Goal: Task Accomplishment & Management: Complete application form

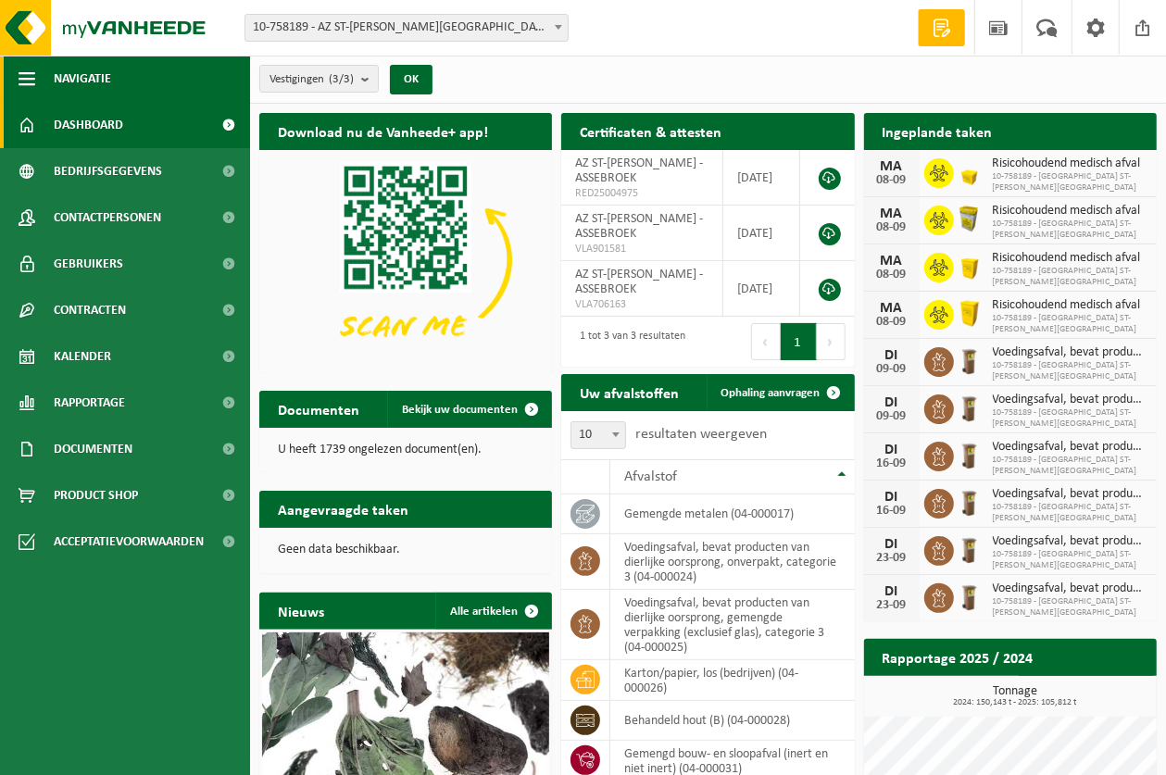
click at [112, 77] on button "Navigatie" at bounding box center [125, 79] width 250 height 46
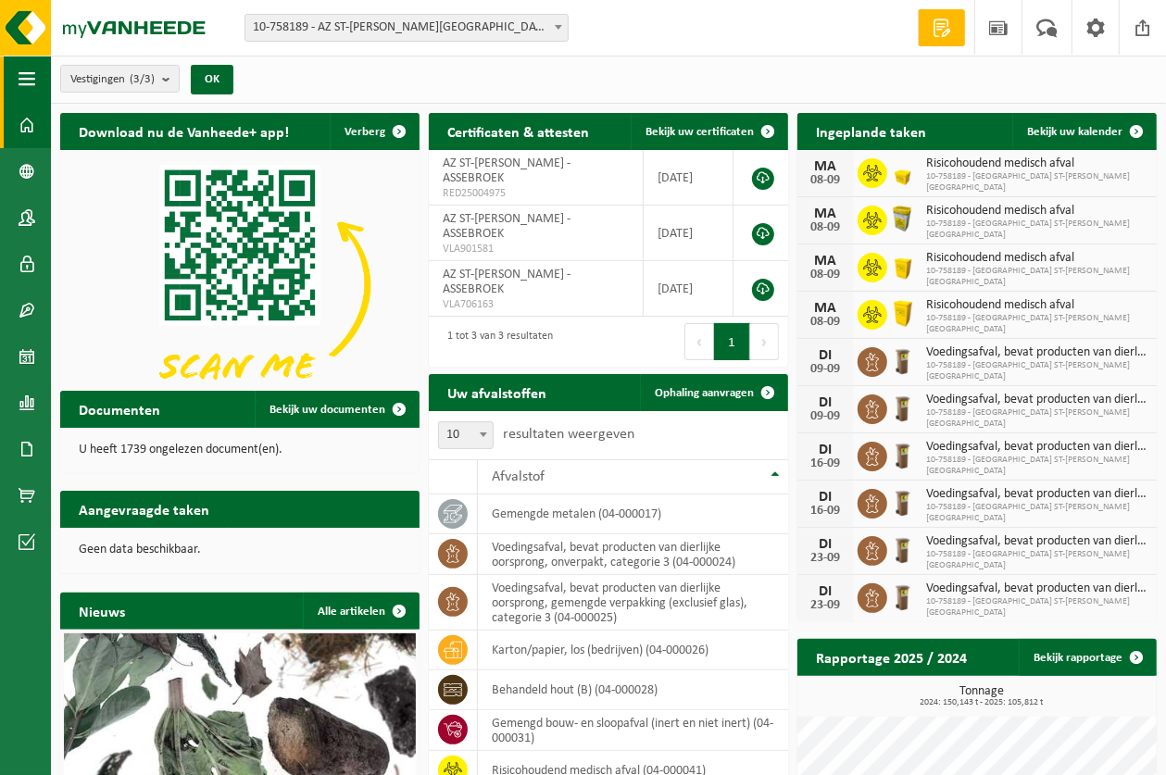
click at [33, 72] on span "button" at bounding box center [27, 79] width 17 height 46
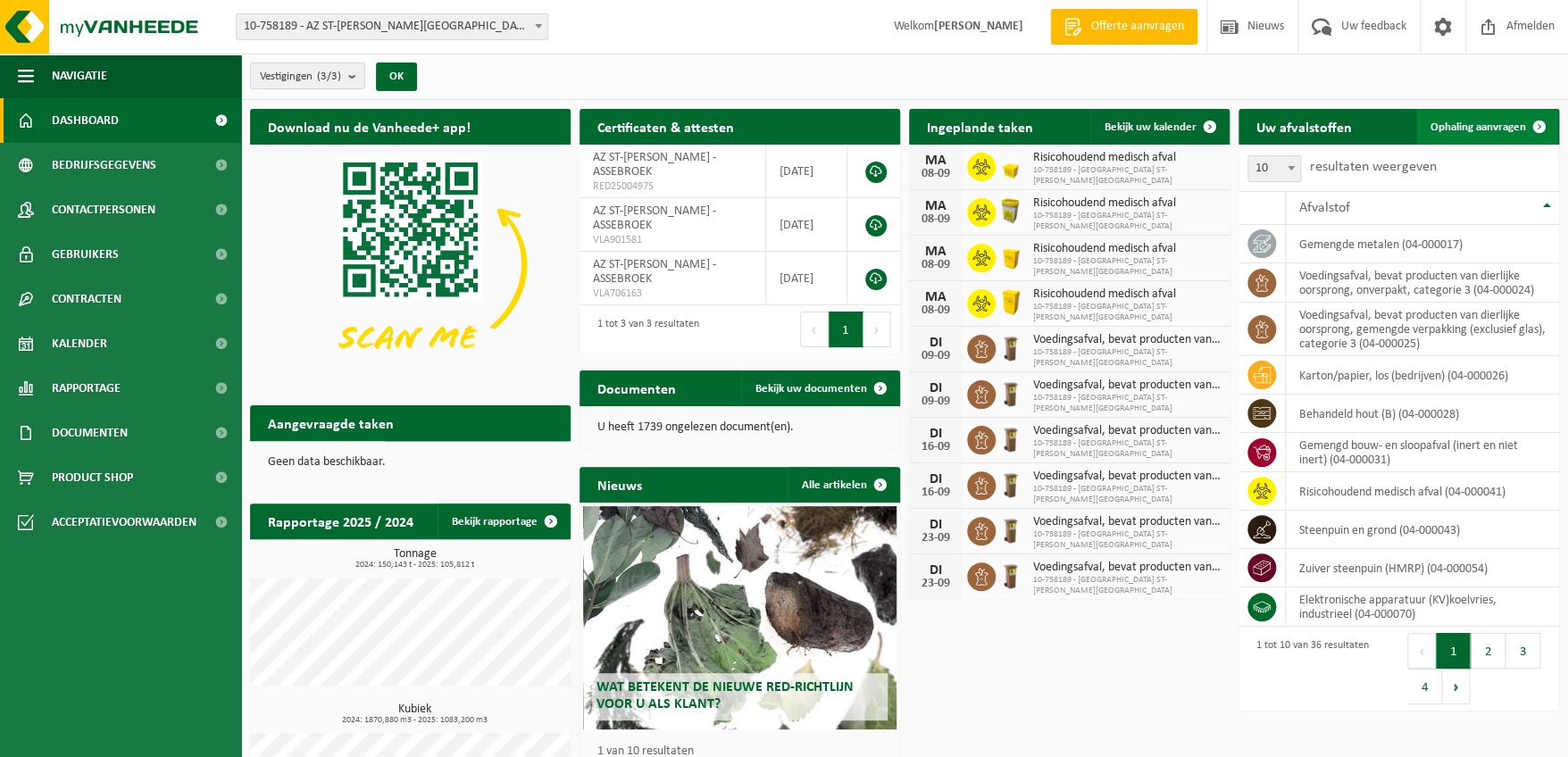
click at [1123, 115] on span at bounding box center [1539, 126] width 36 height 36
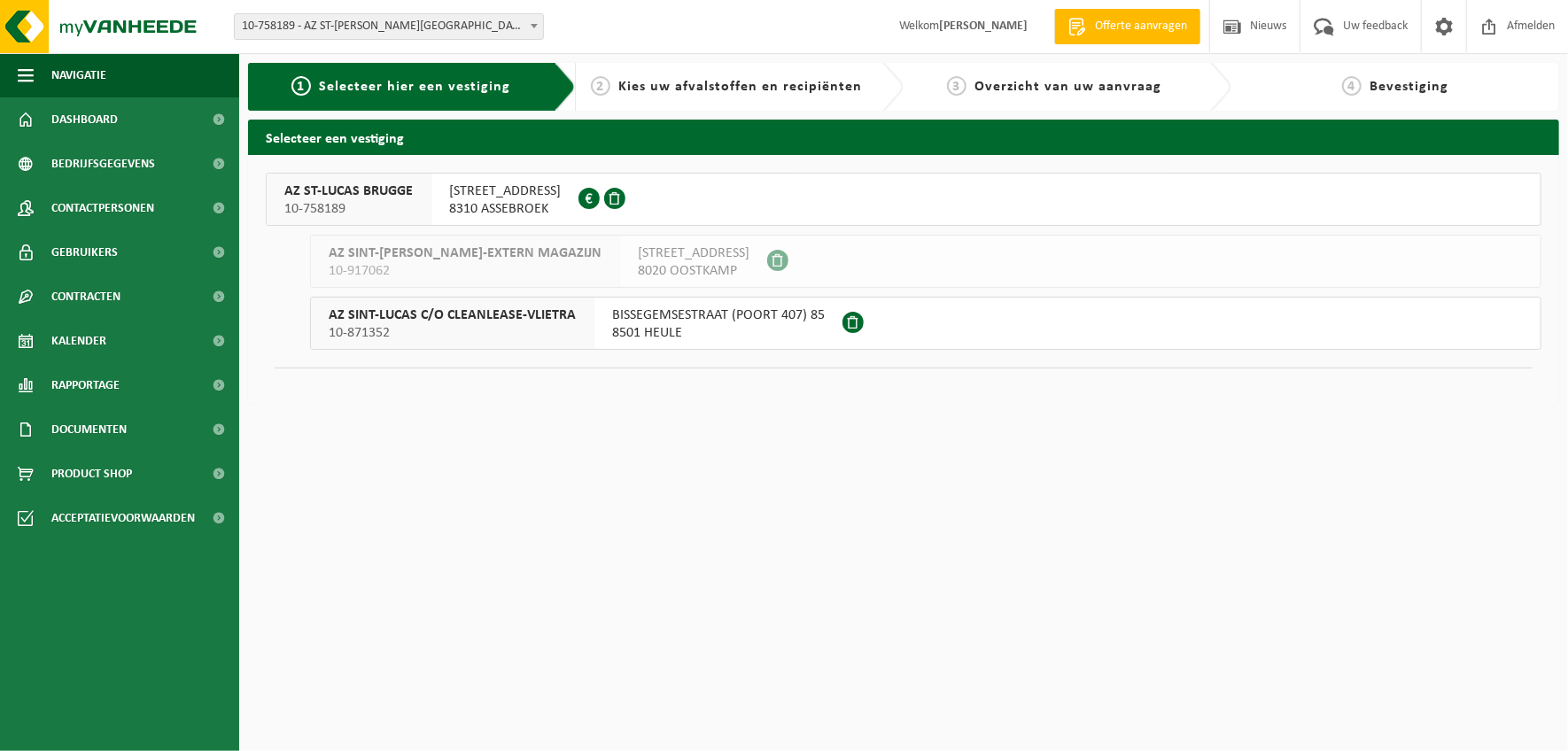
click at [494, 195] on span "ST LUCASLAAN 29" at bounding box center [504, 191] width 112 height 18
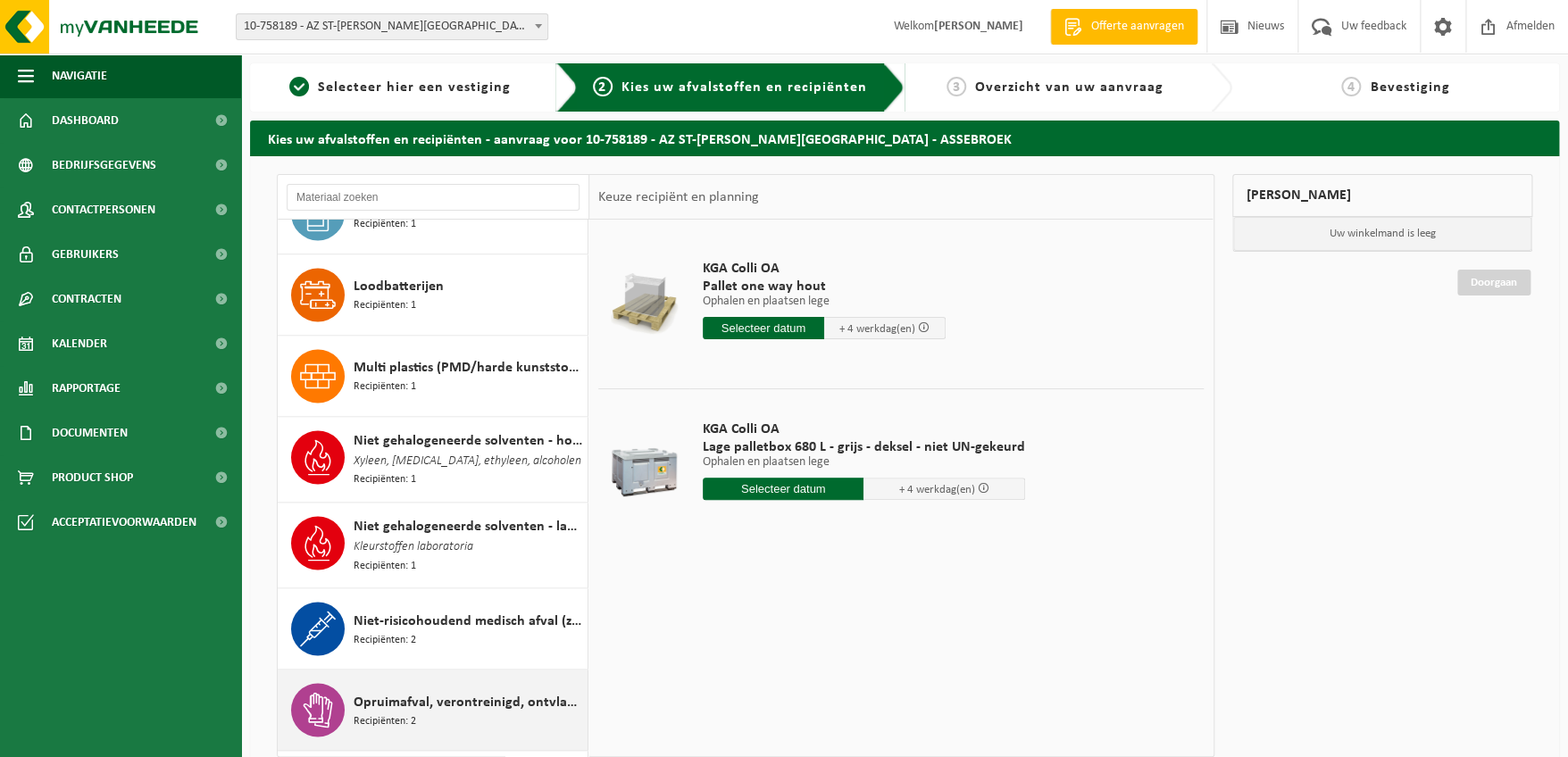
scroll to position [1428, 0]
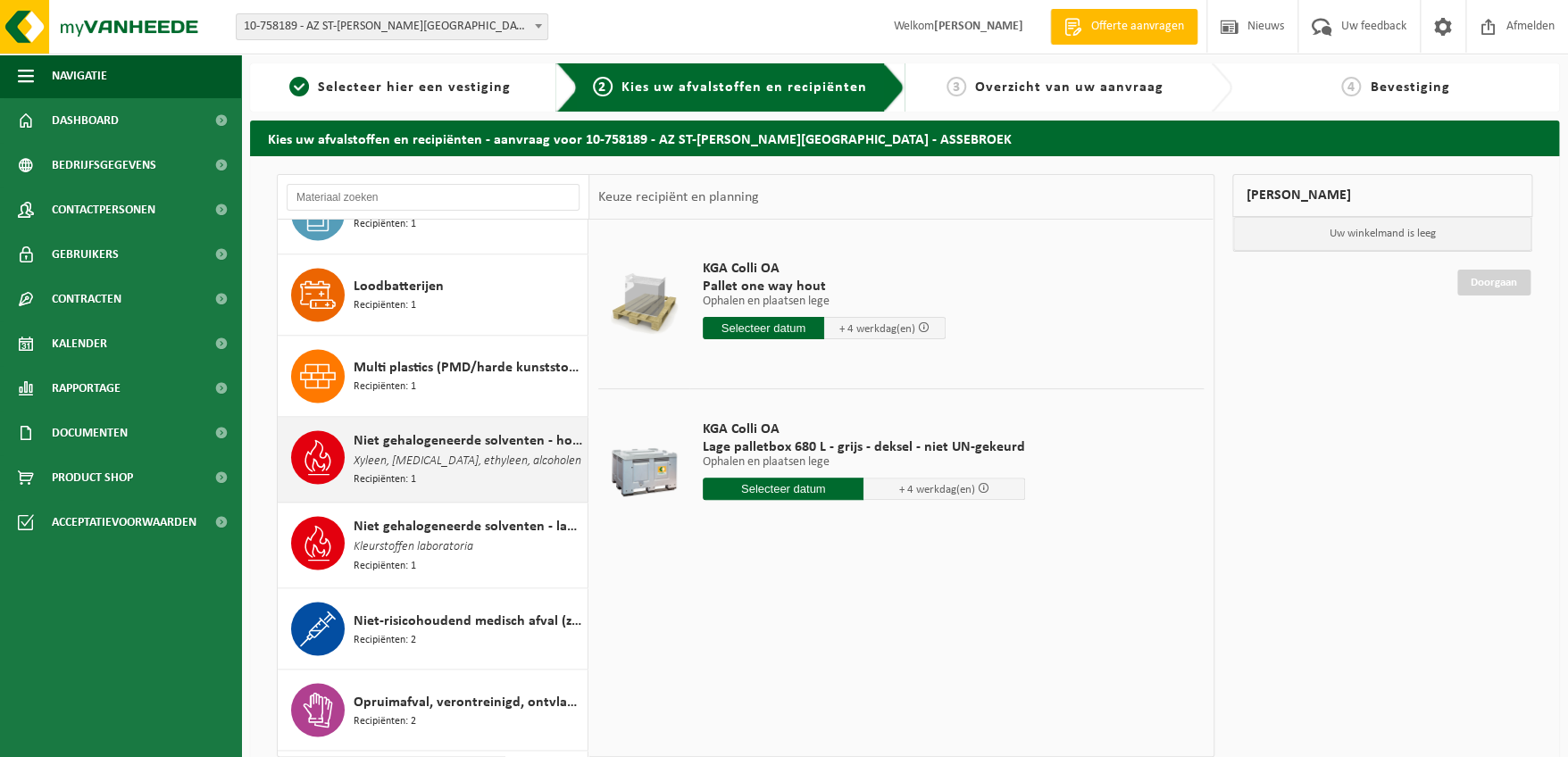
click at [423, 452] on span "Xyleen, [MEDICAL_DATA], ethyleen, alcoholen" at bounding box center [468, 462] width 228 height 19
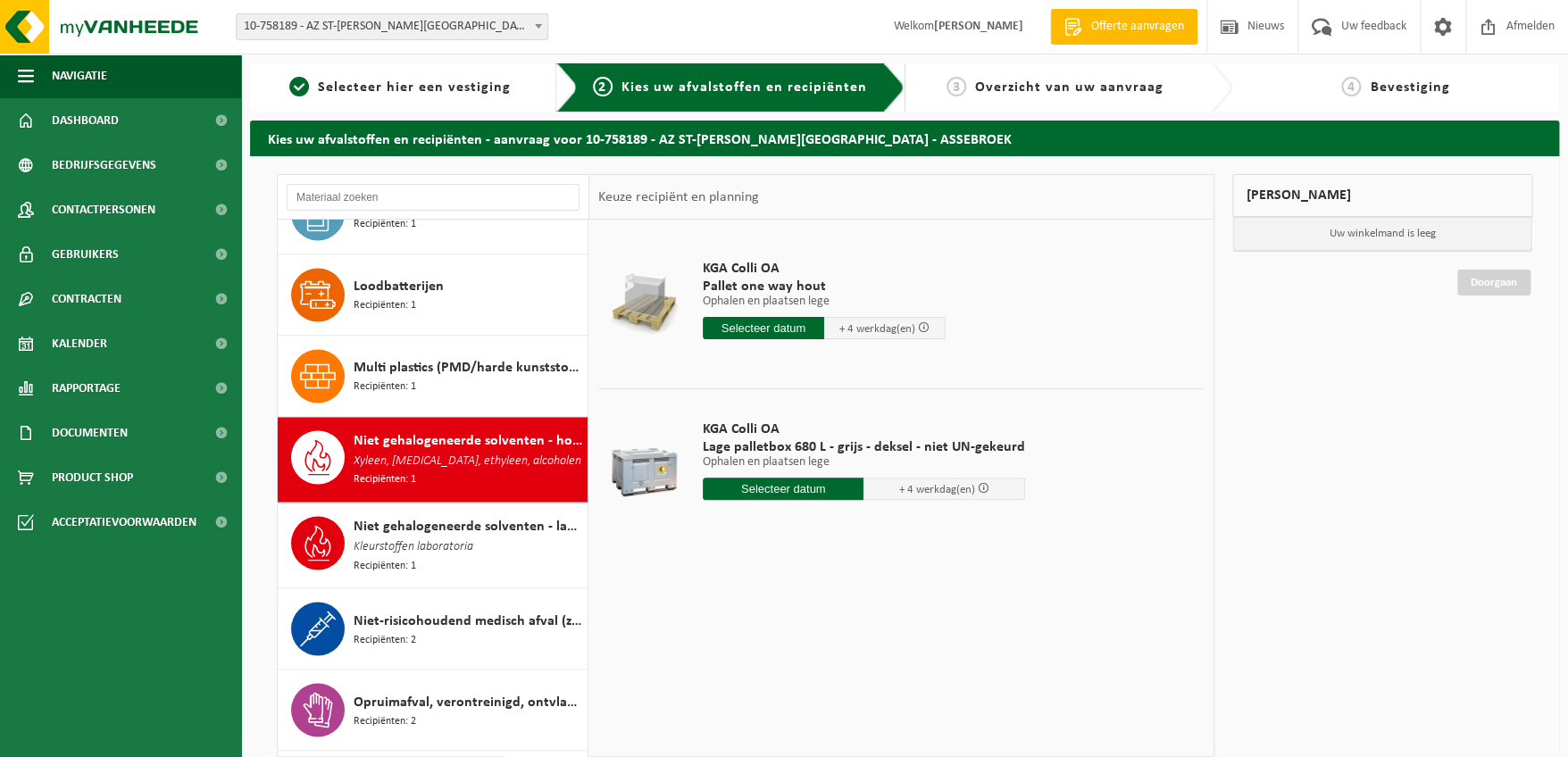
scroll to position [1622, 0]
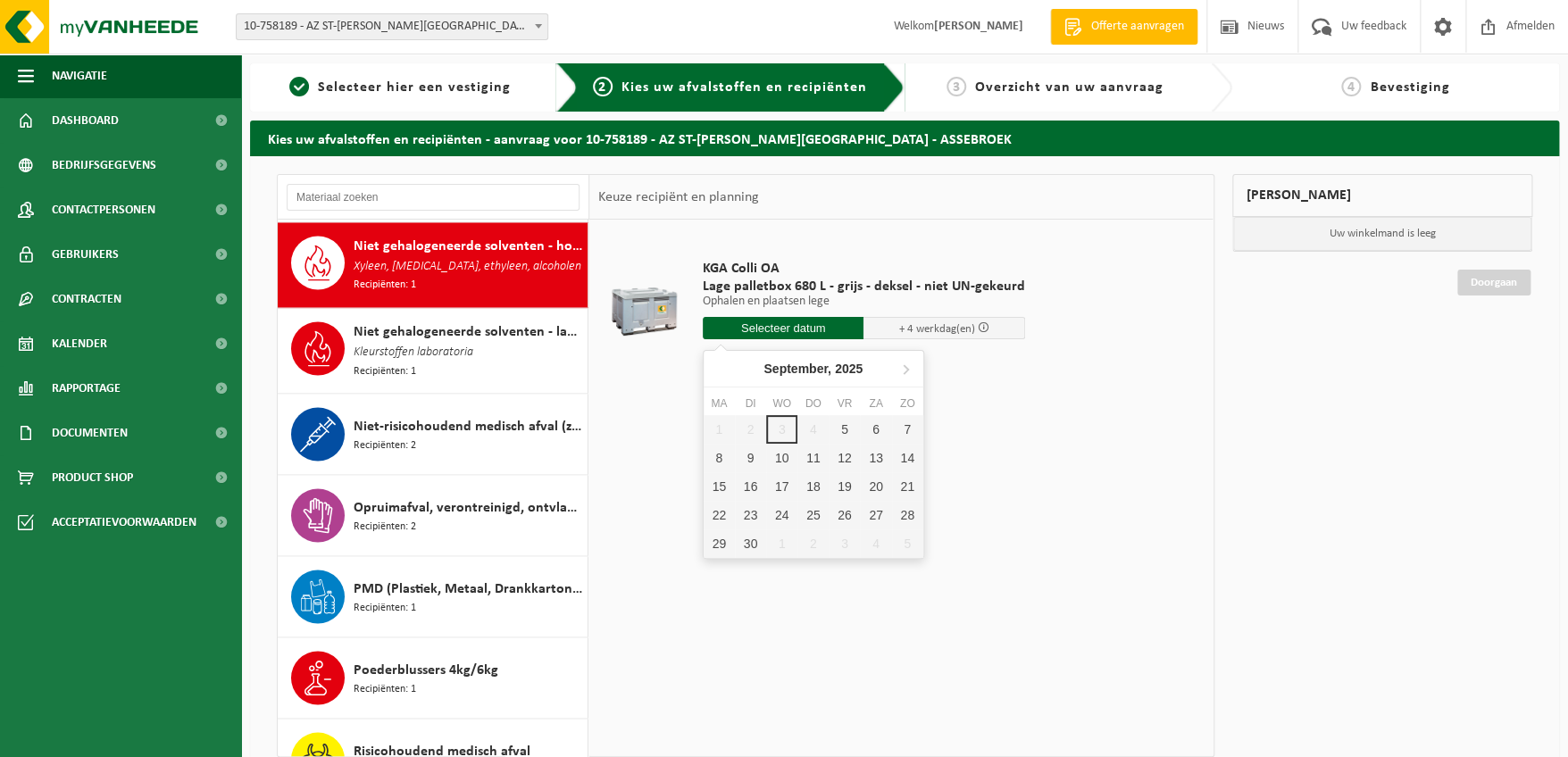
click at [759, 320] on input "text" at bounding box center [784, 328] width 162 height 22
click at [721, 456] on div "8" at bounding box center [719, 458] width 31 height 29
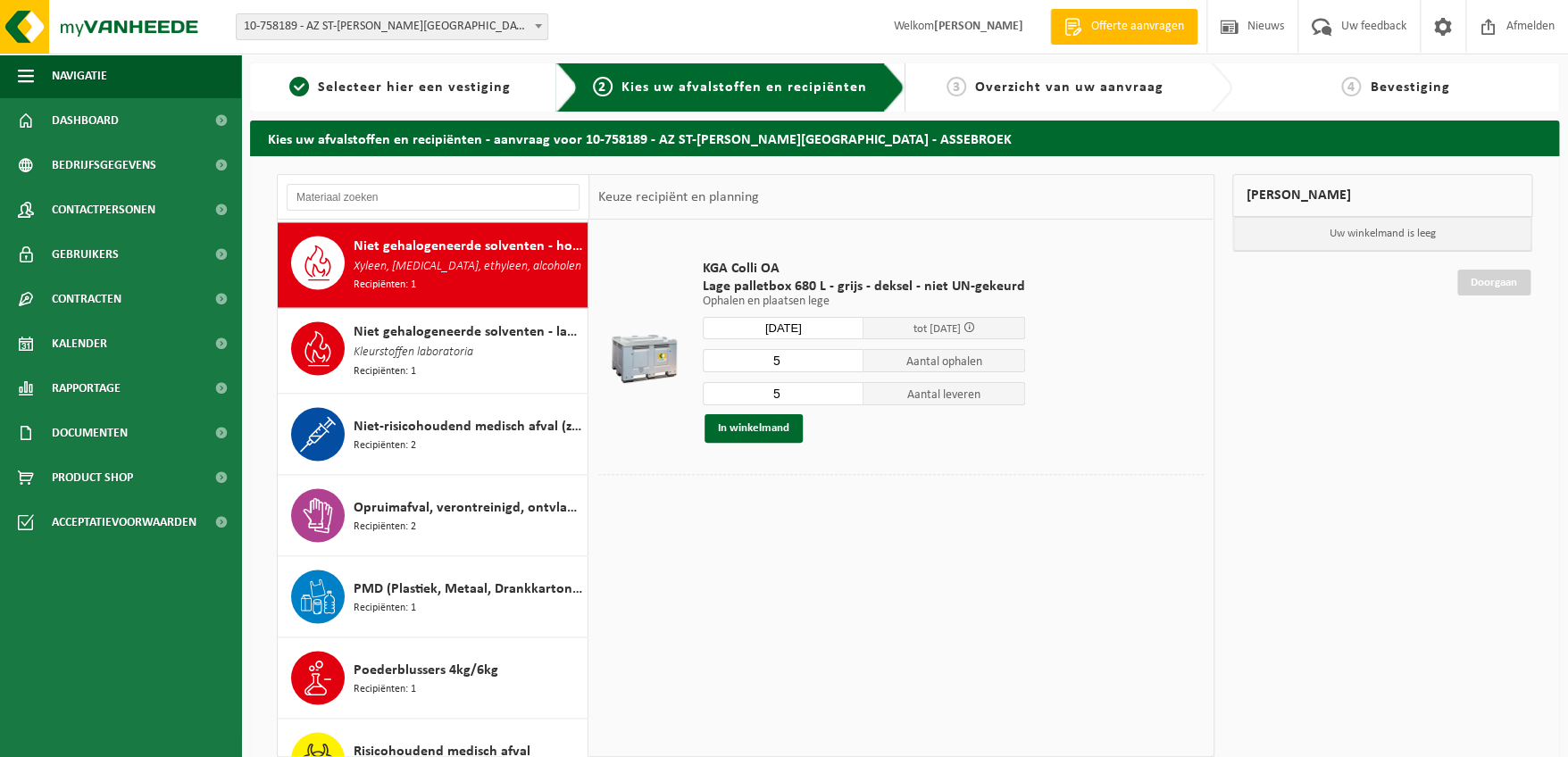
type input "Van 2025-09-08"
click at [787, 369] on input "5" at bounding box center [784, 361] width 162 height 23
type input "4"
click at [781, 392] on input "5" at bounding box center [784, 393] width 162 height 23
type input "5"
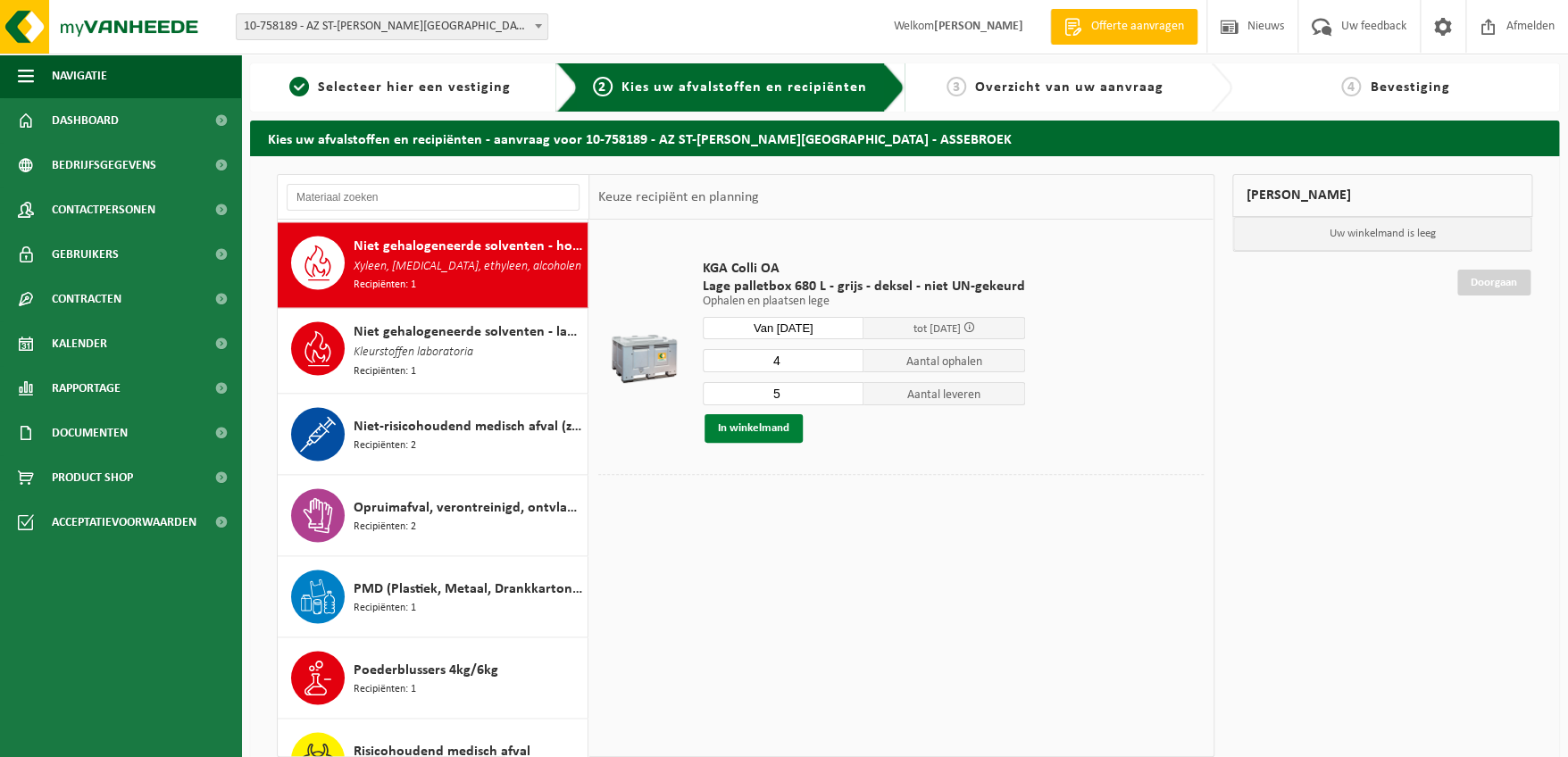
click at [771, 420] on button "In winkelmand" at bounding box center [754, 429] width 98 height 29
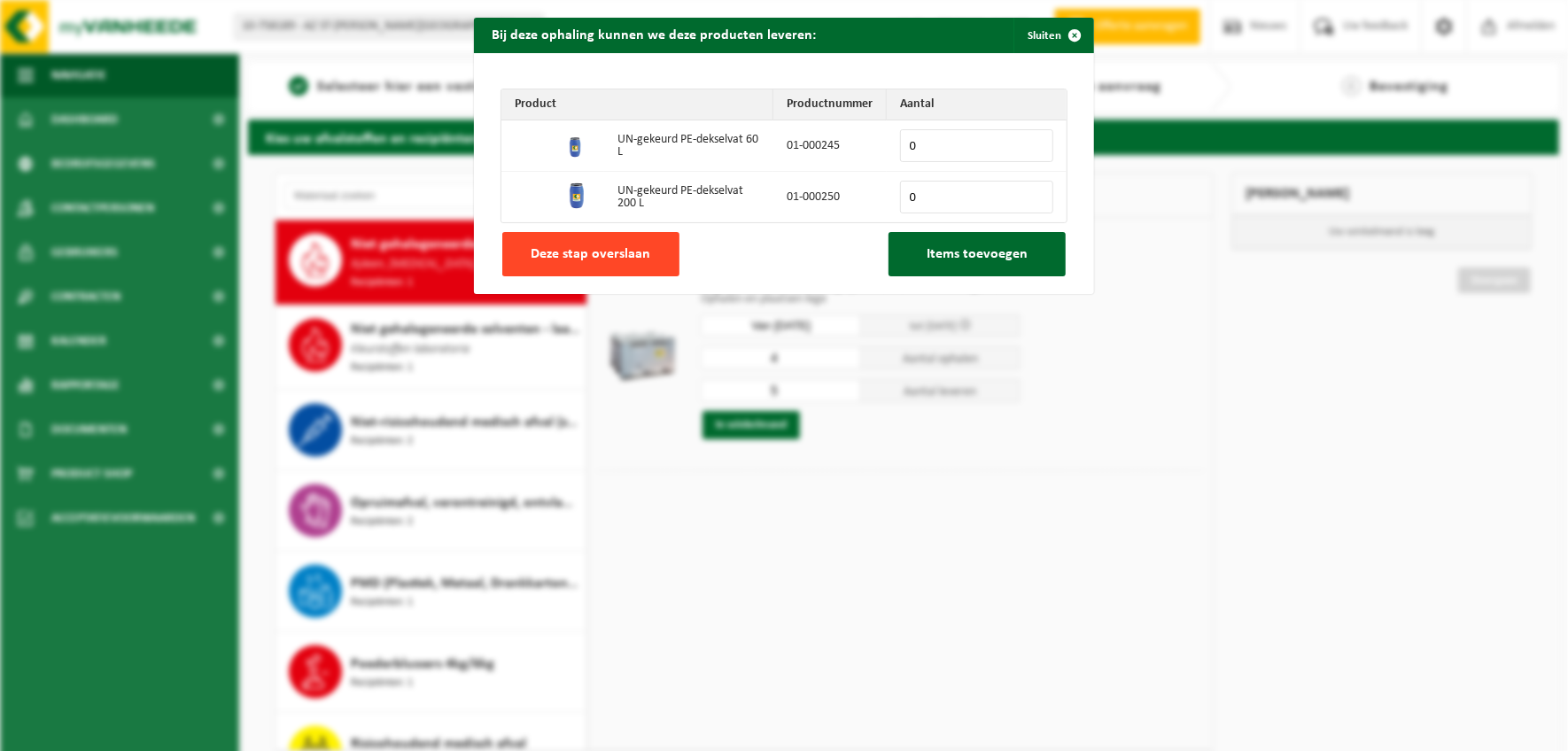
click at [584, 255] on span "Deze stap overslaan" at bounding box center [591, 254] width 120 height 14
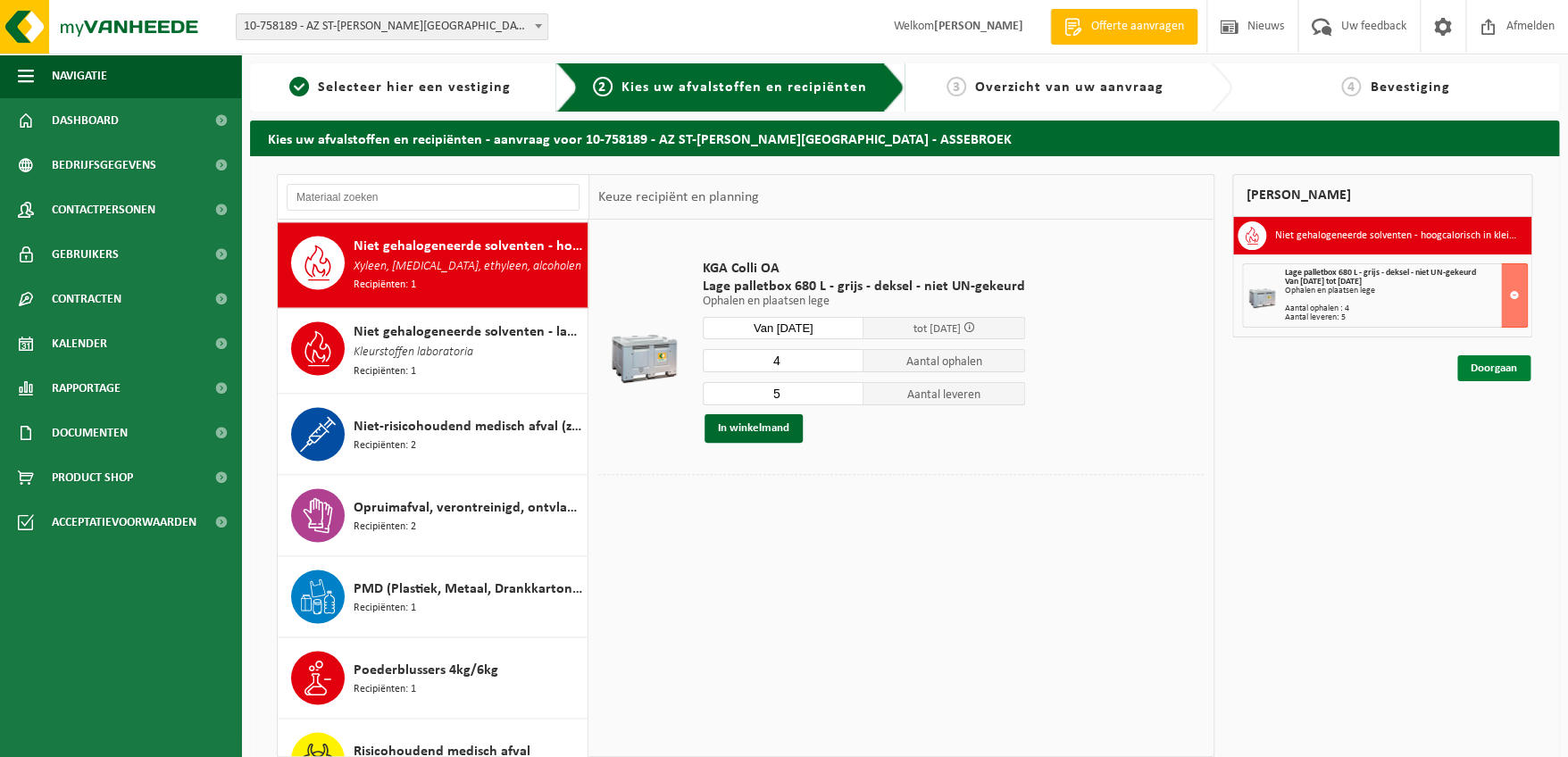
click at [1512, 367] on link "Doorgaan" at bounding box center [1494, 368] width 73 height 26
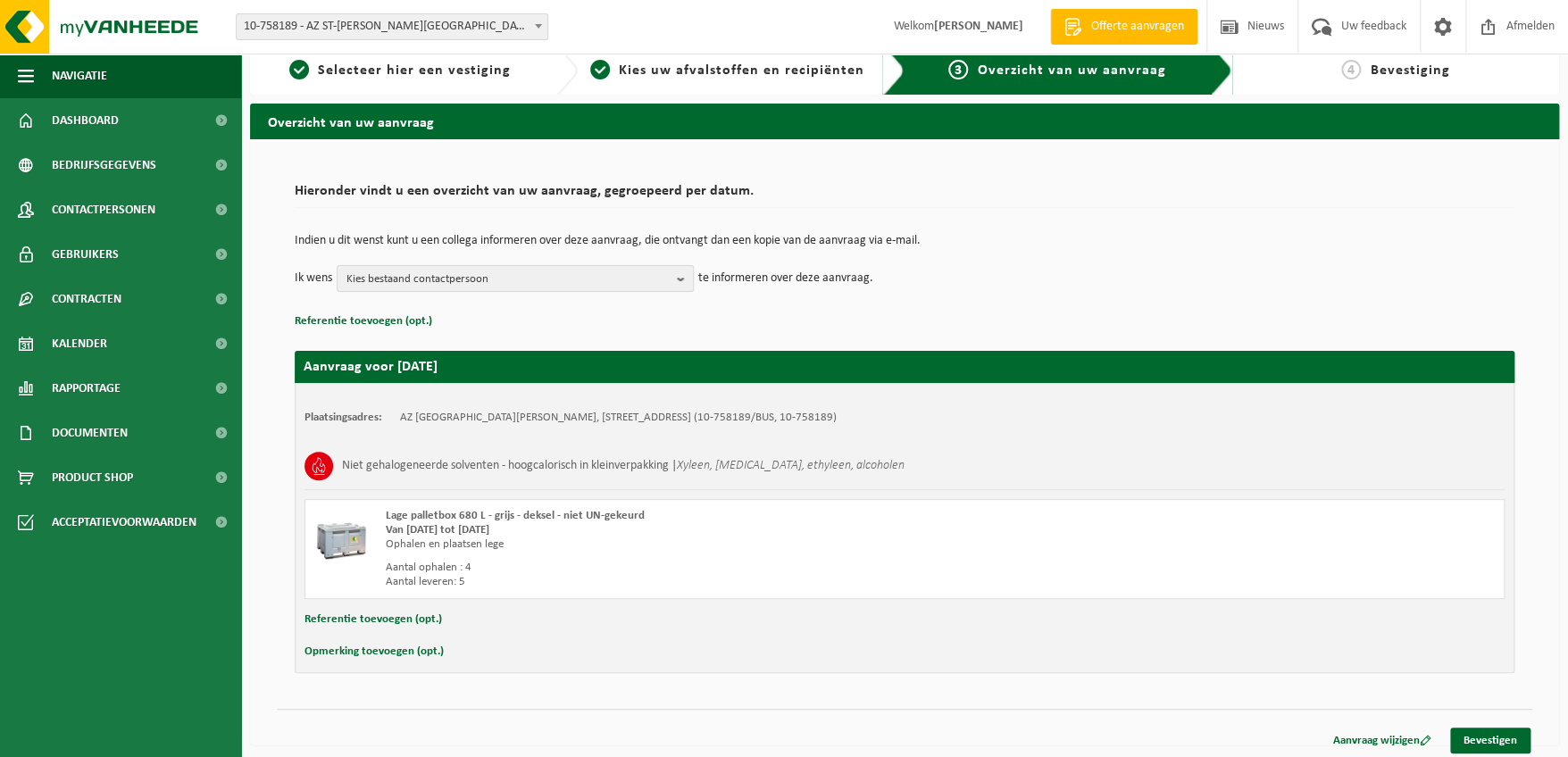
scroll to position [21, 0]
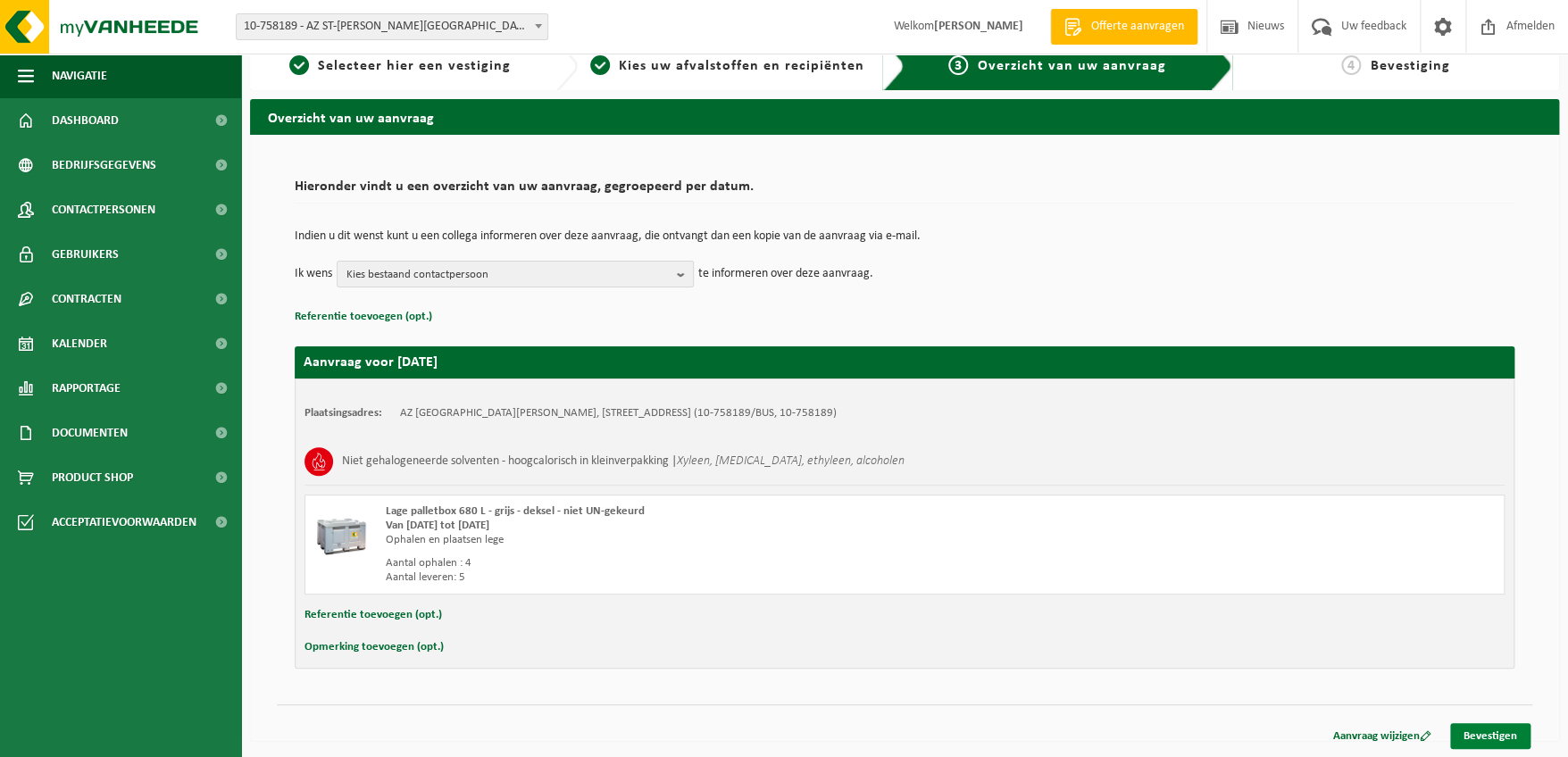
click at [1509, 732] on link "Bevestigen" at bounding box center [1490, 736] width 80 height 26
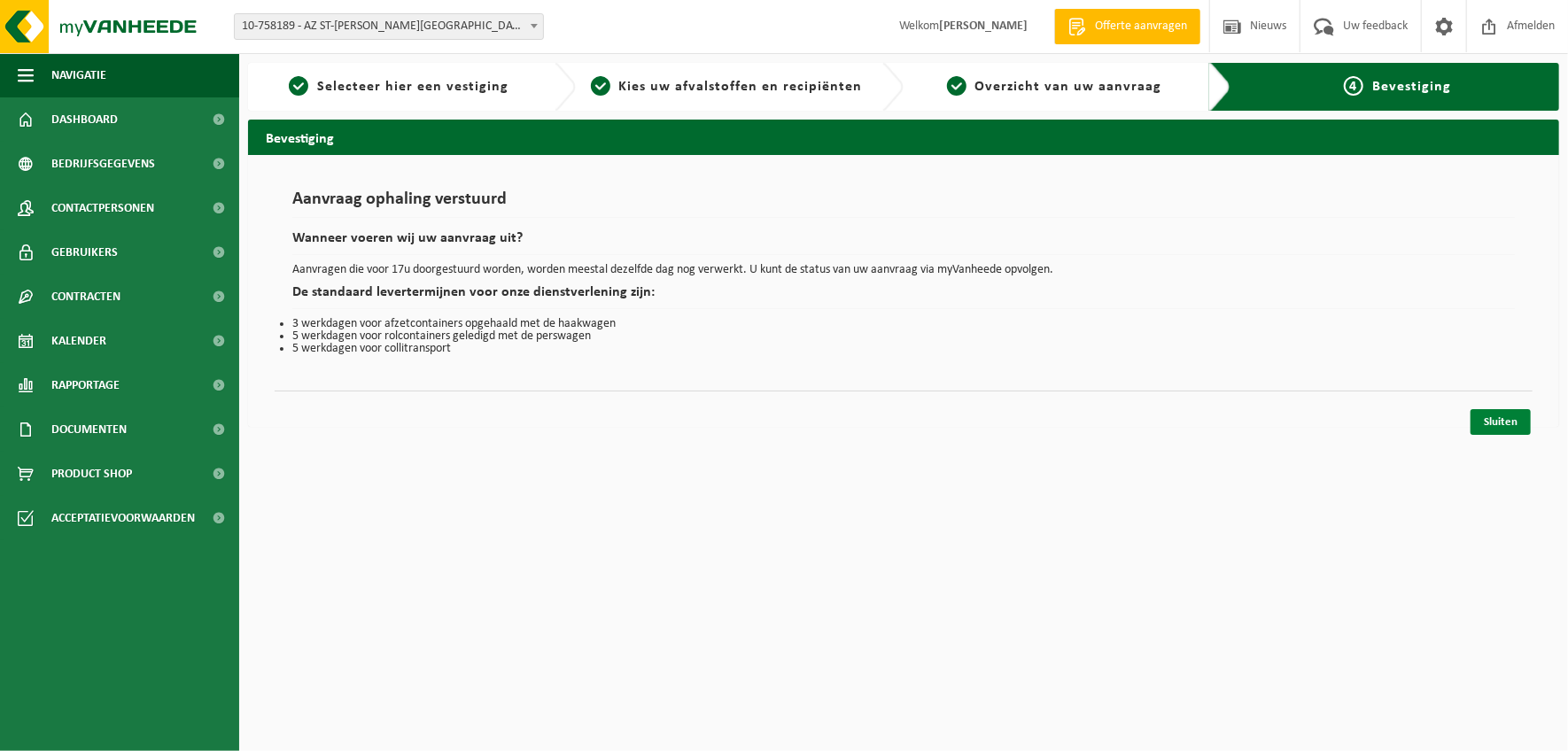
click at [1511, 420] on link "Sluiten" at bounding box center [1500, 422] width 60 height 26
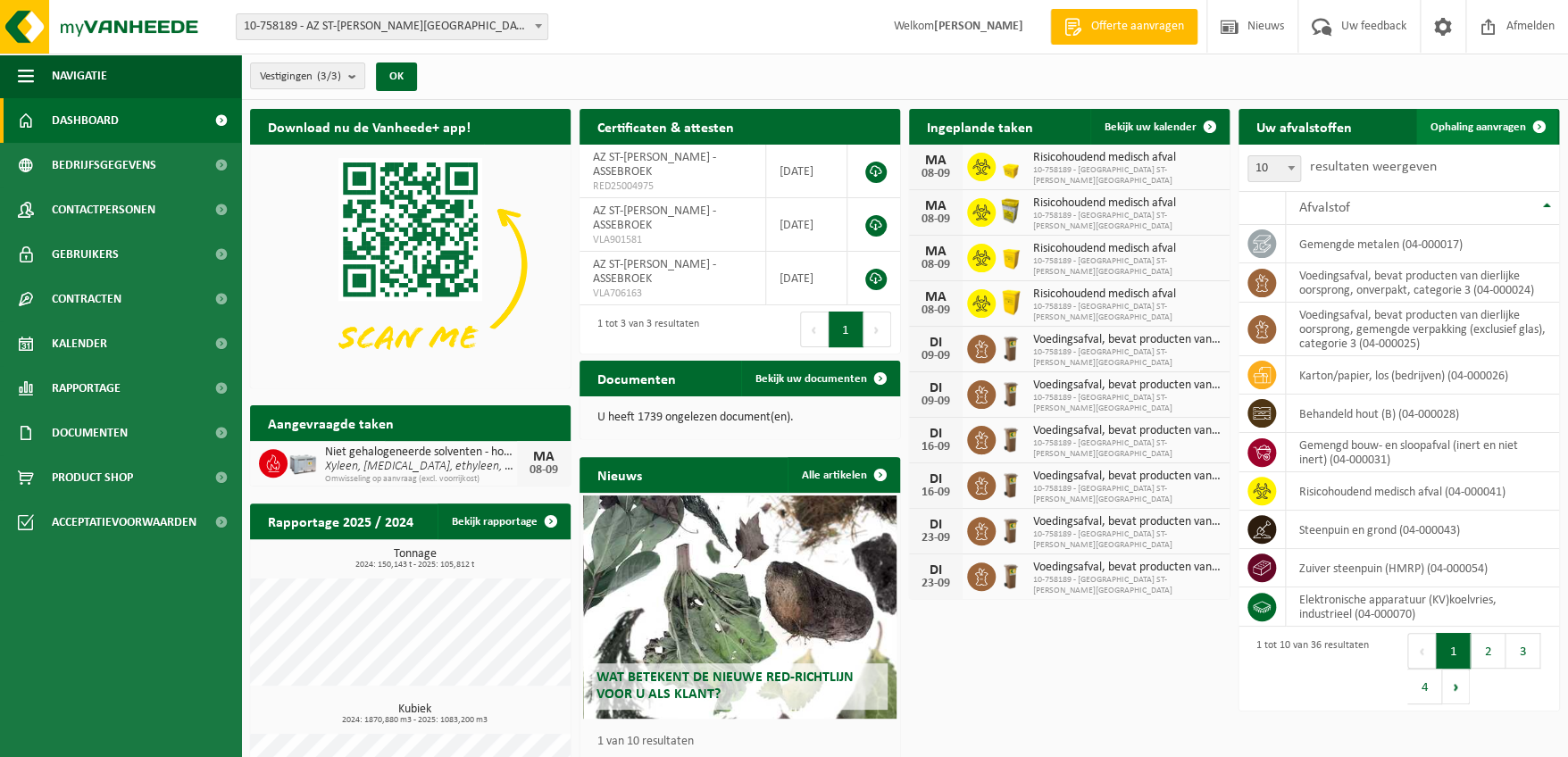
click at [1514, 123] on span "Ophaling aanvragen" at bounding box center [1477, 127] width 95 height 12
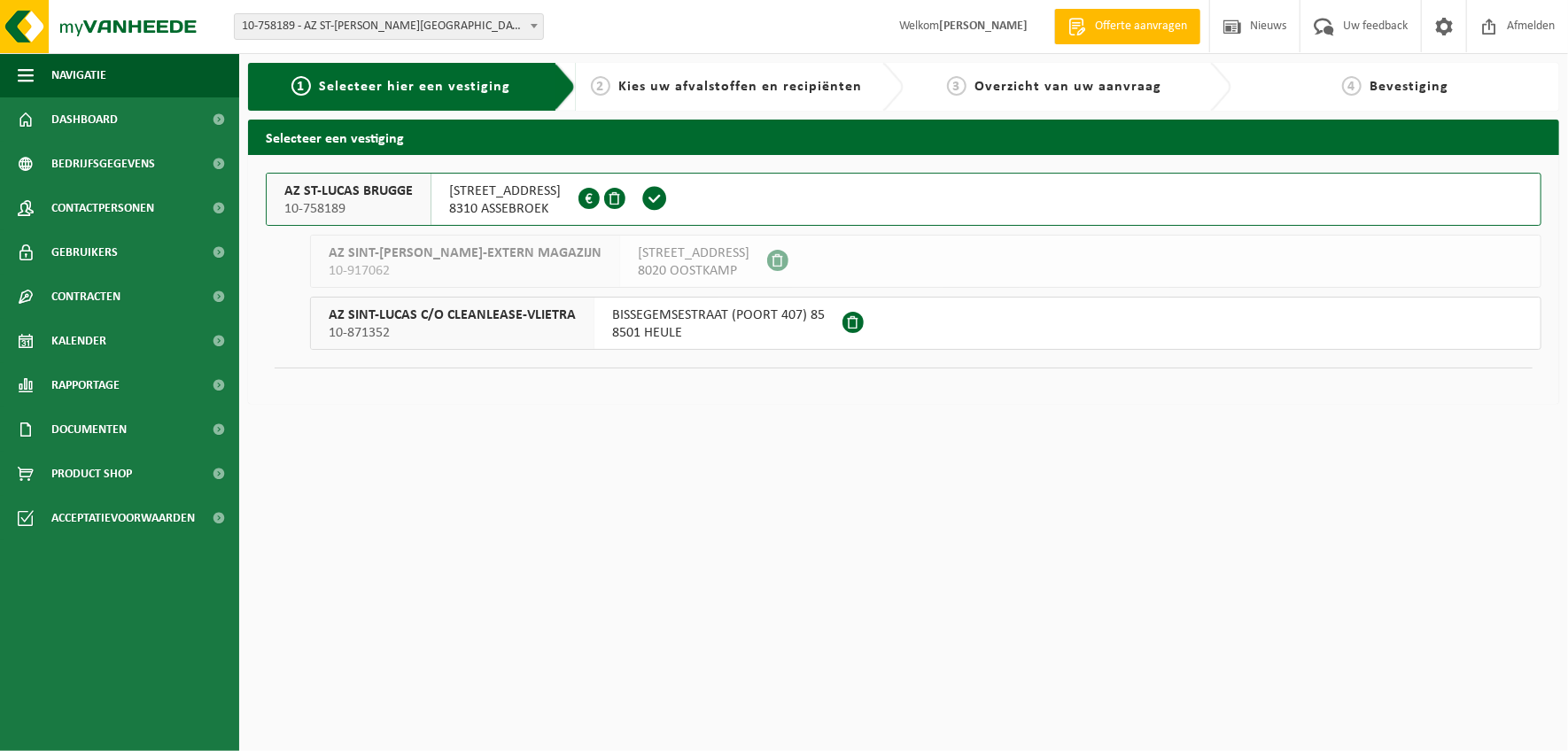
click at [308, 193] on span "AZ ST-LUCAS BRUGGE" at bounding box center [348, 191] width 128 height 18
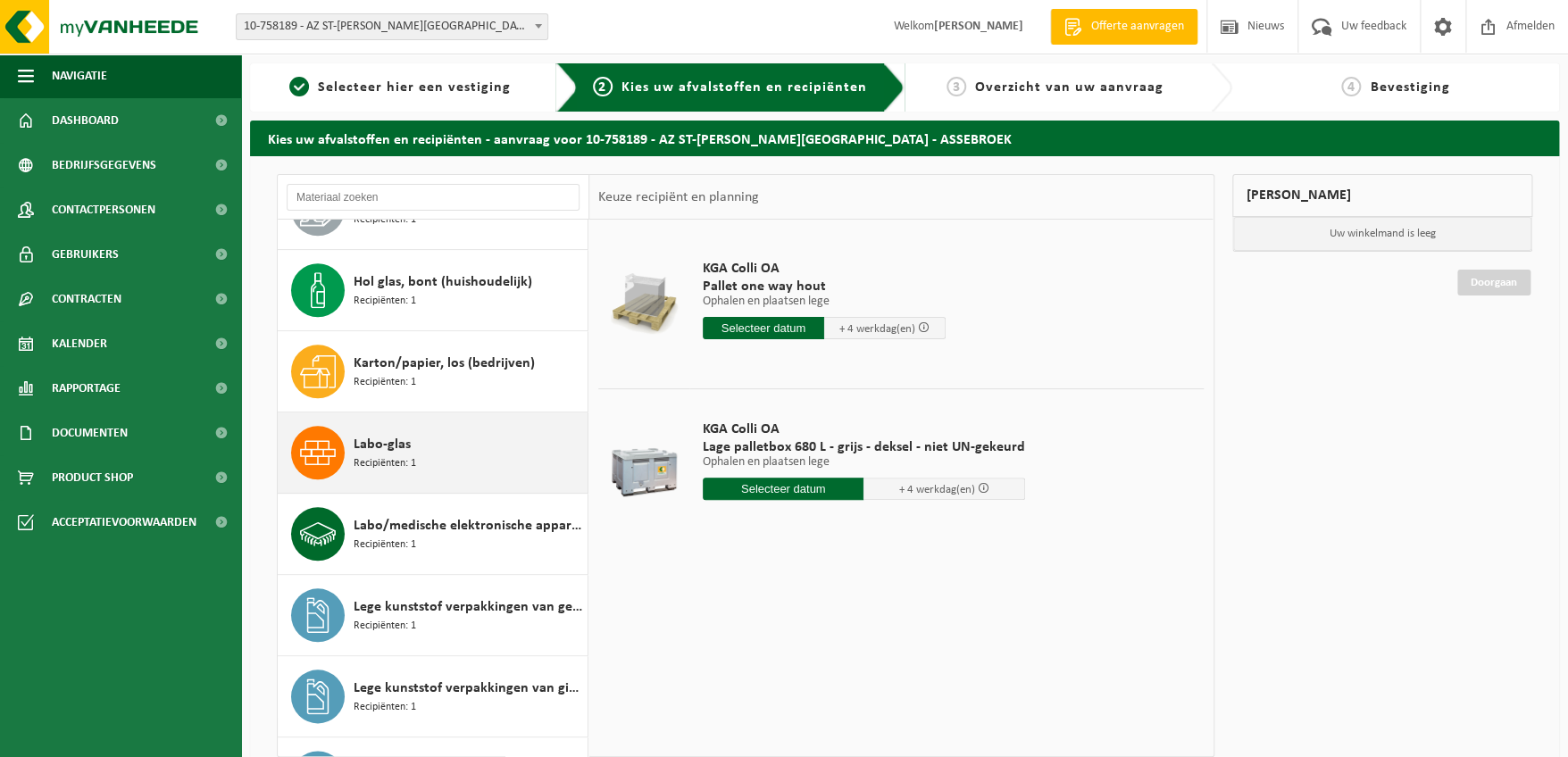
scroll to position [892, 0]
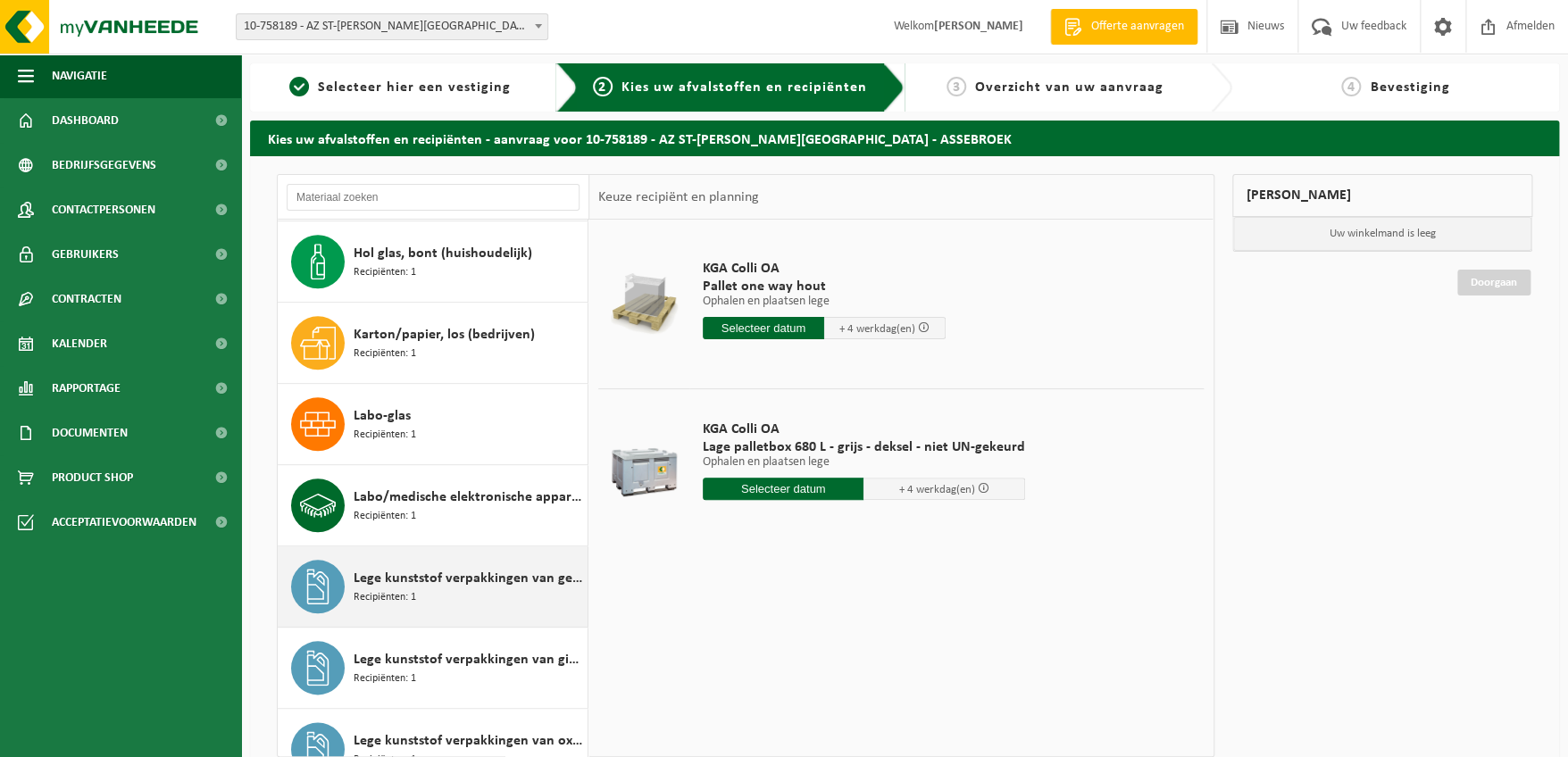
click at [415, 582] on span "Lege kunststof verpakkingen van gevaarlijke stoffen" at bounding box center [469, 579] width 230 height 21
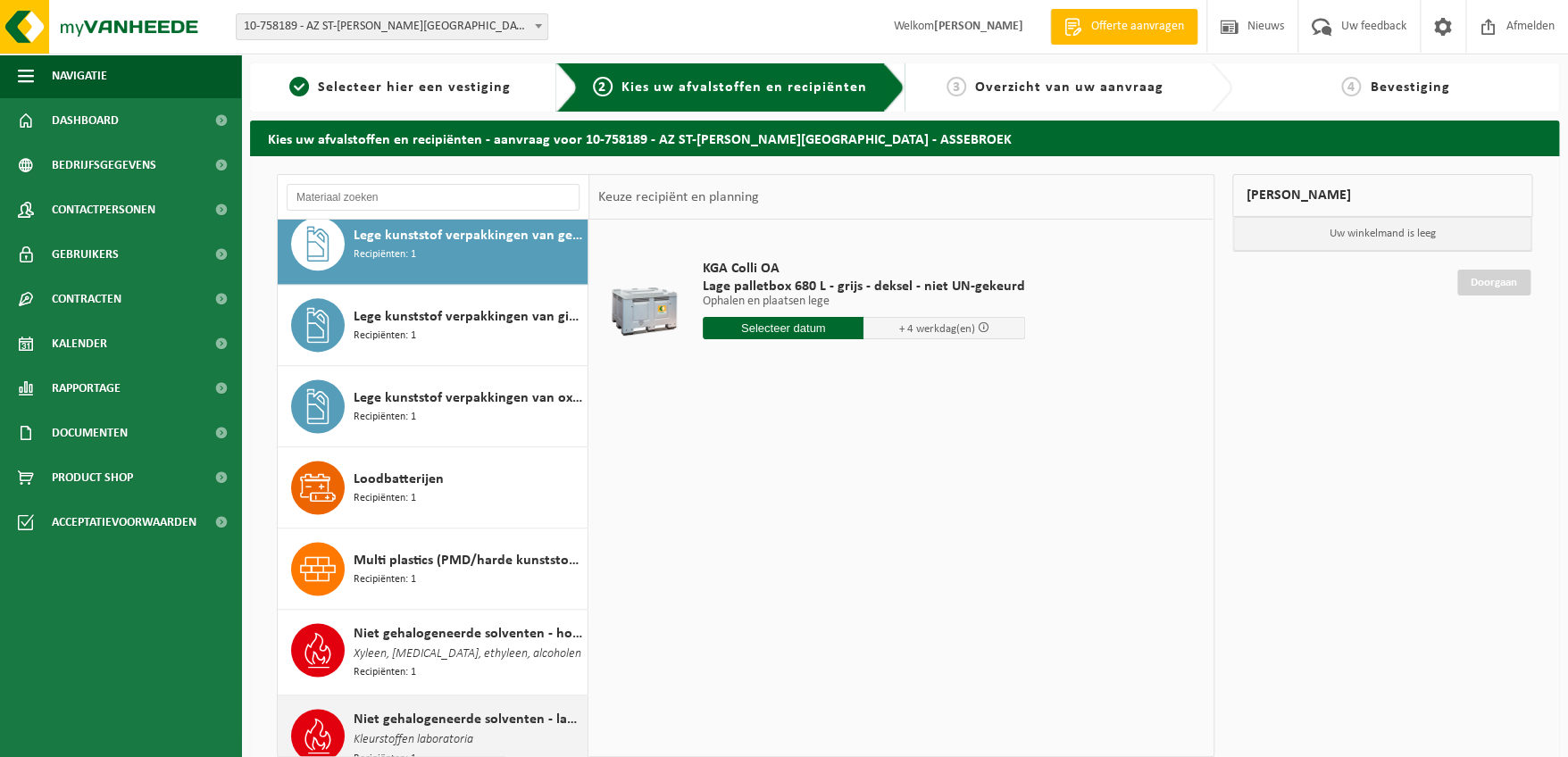
scroll to position [1065, 0]
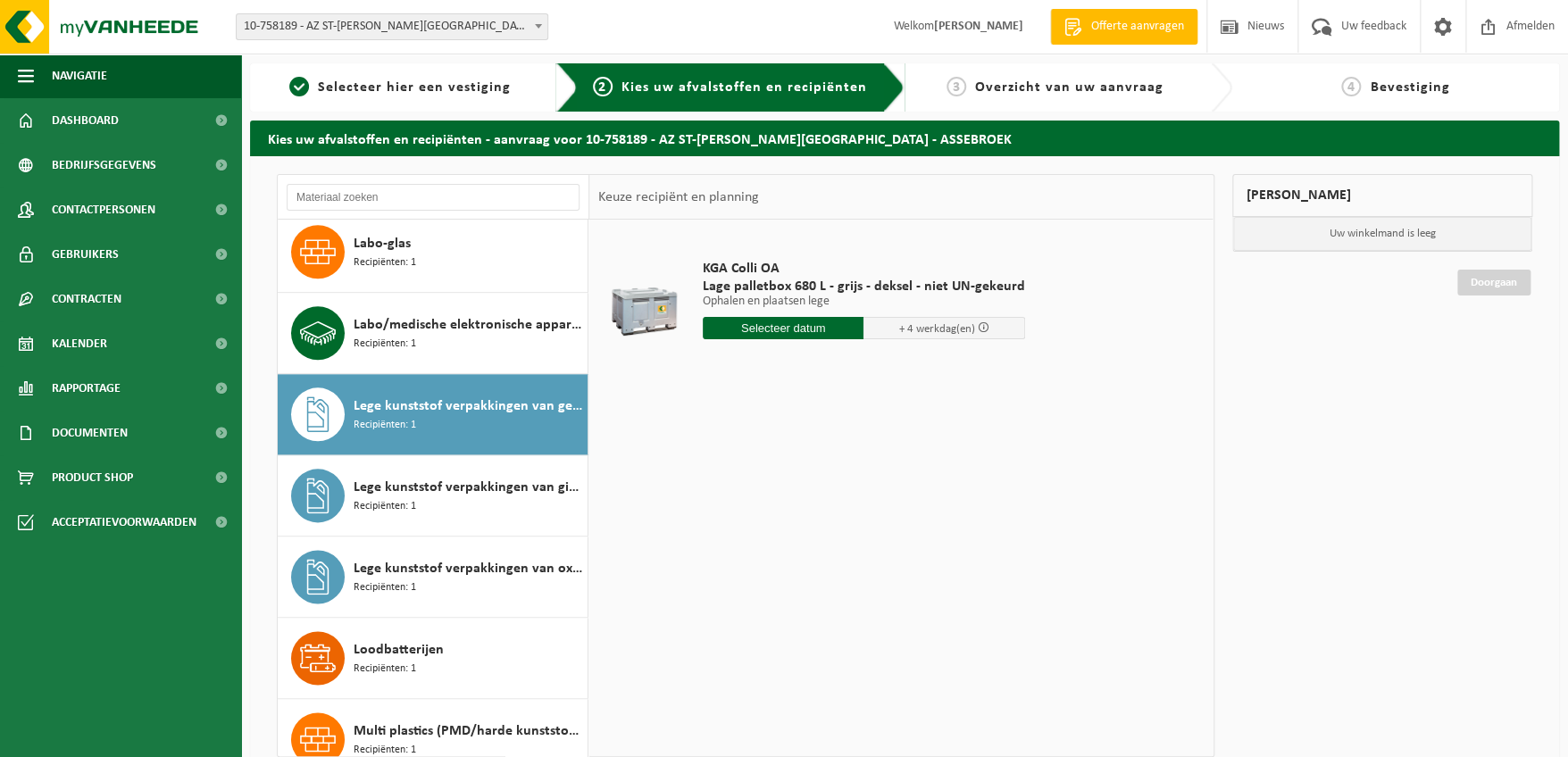
click at [411, 398] on span "Lege kunststof verpakkingen van gevaarlijke stoffen" at bounding box center [469, 406] width 230 height 21
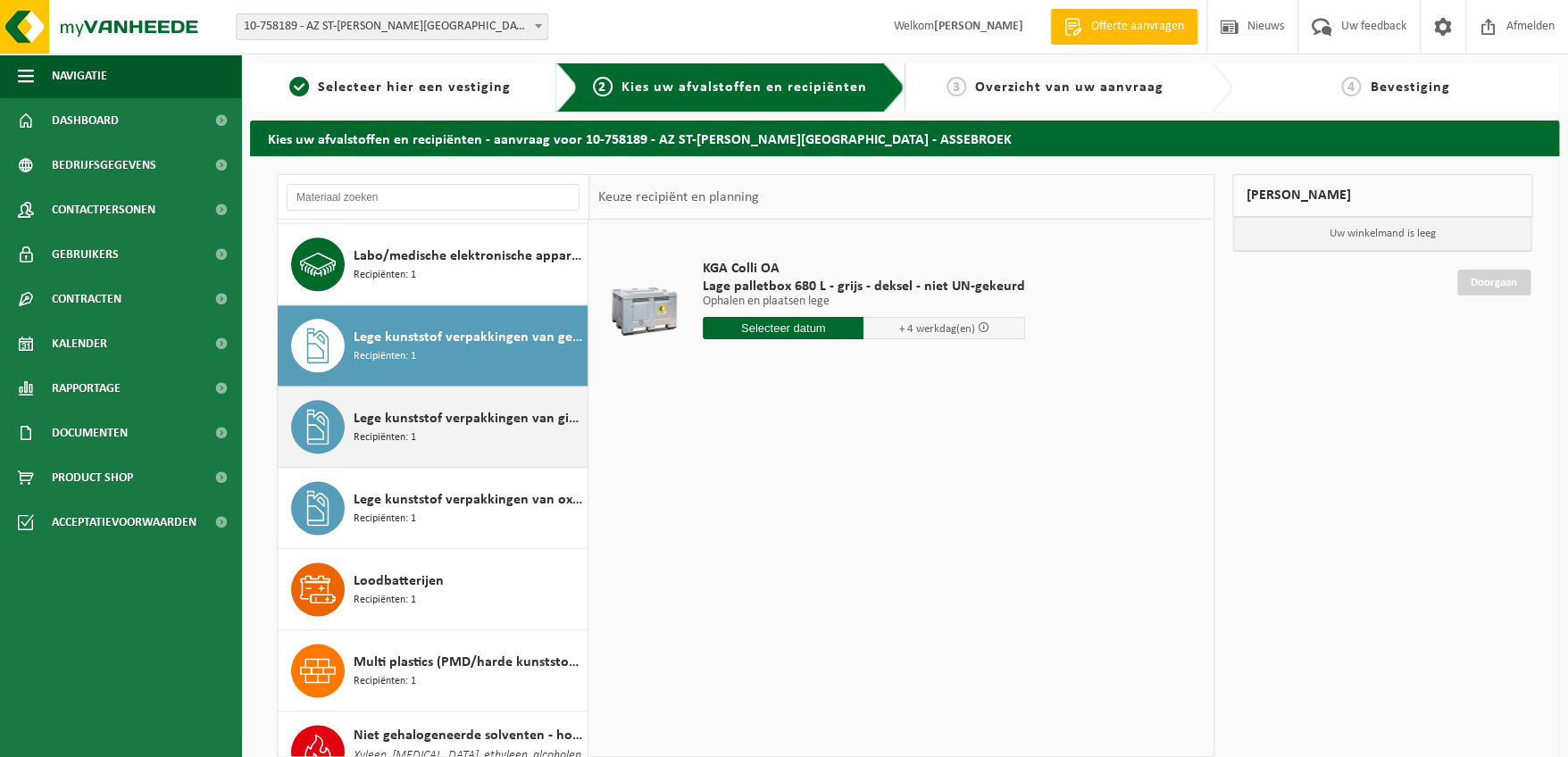
click at [410, 399] on div "Afgewerkte olie - industrie in kleinverpakking Recipiënten: 2 Anorganische base…" at bounding box center [433, 488] width 311 height 537
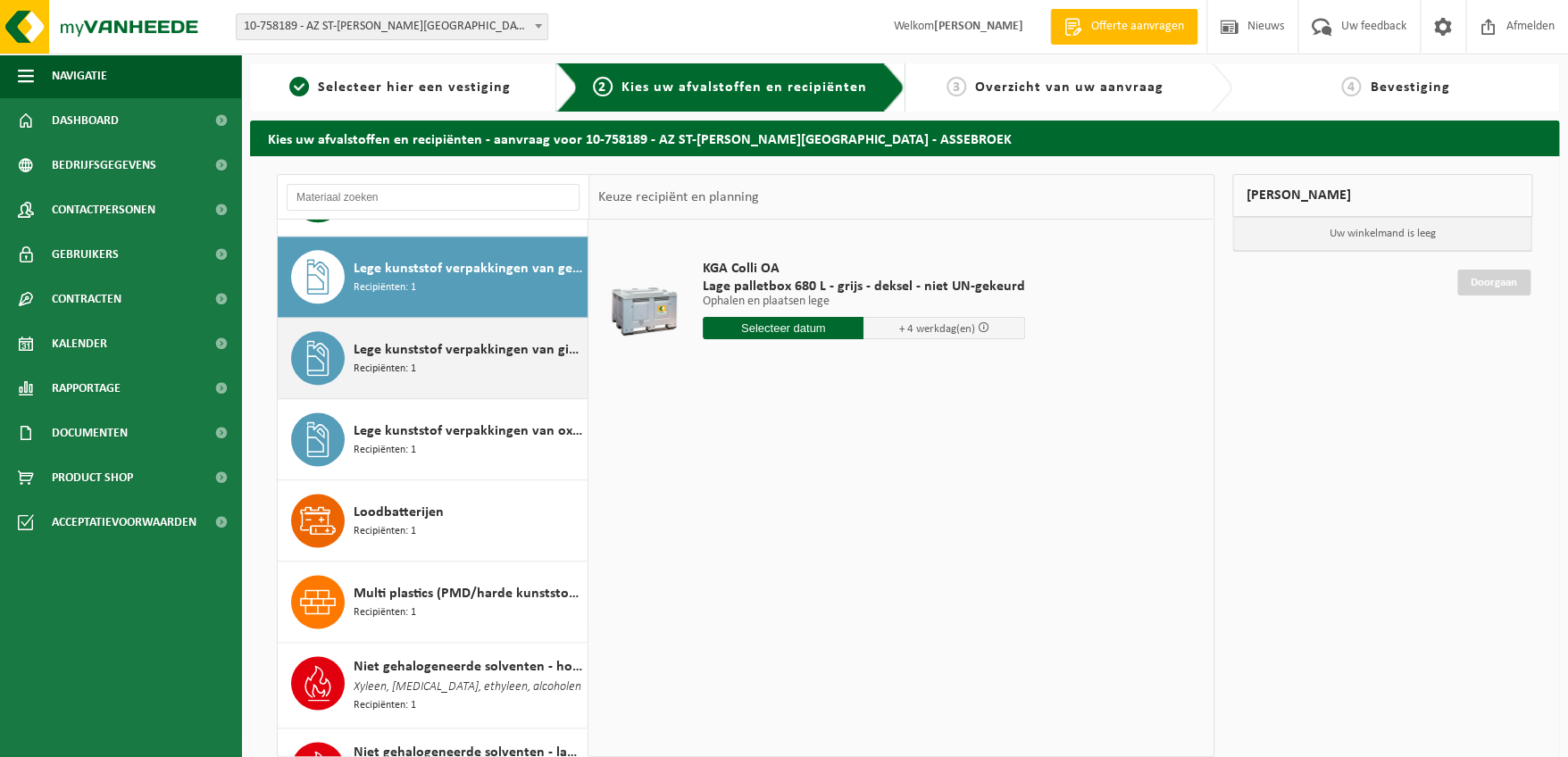
scroll to position [1217, 0]
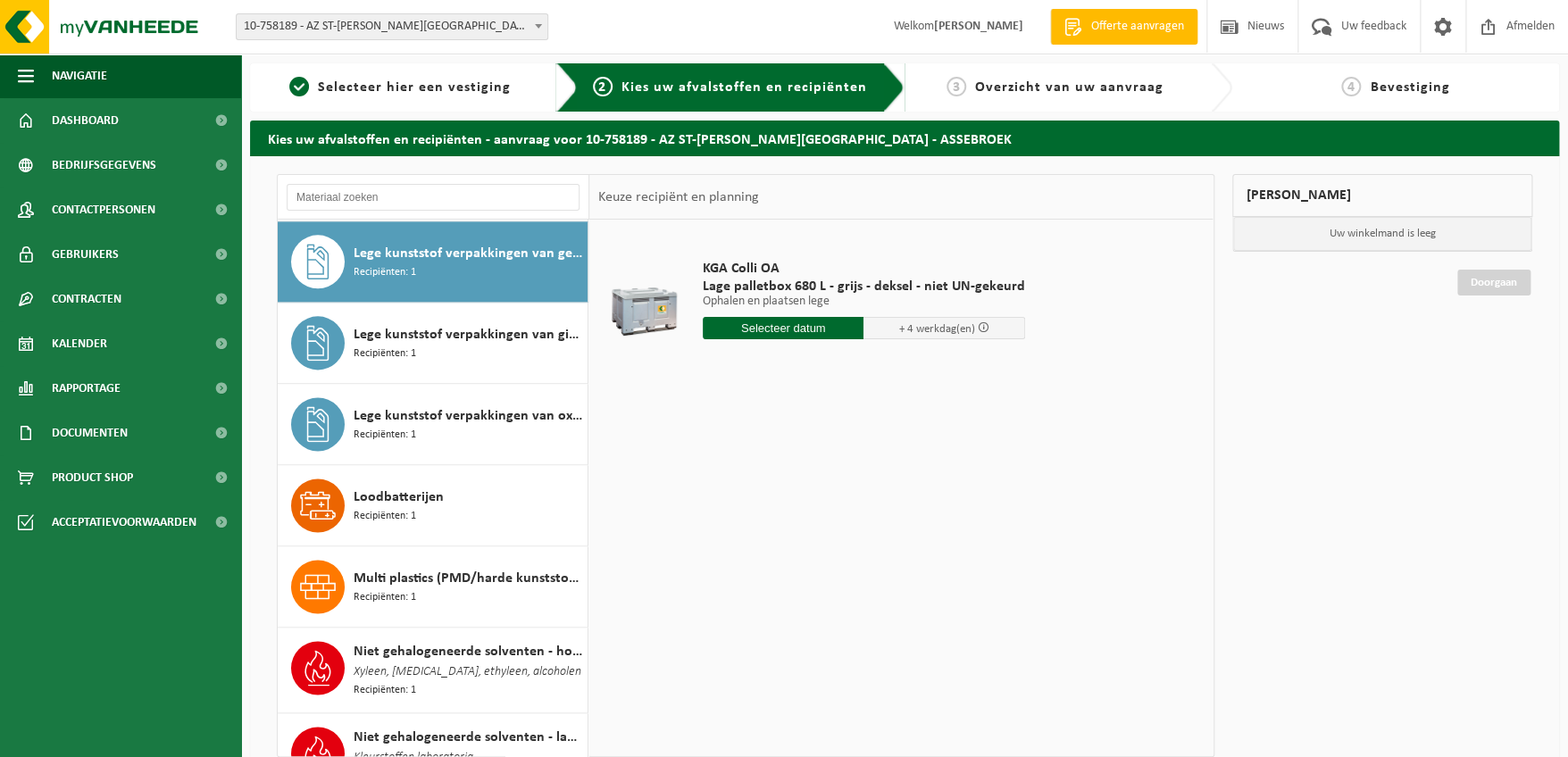
click at [818, 337] on input "text" at bounding box center [784, 328] width 162 height 22
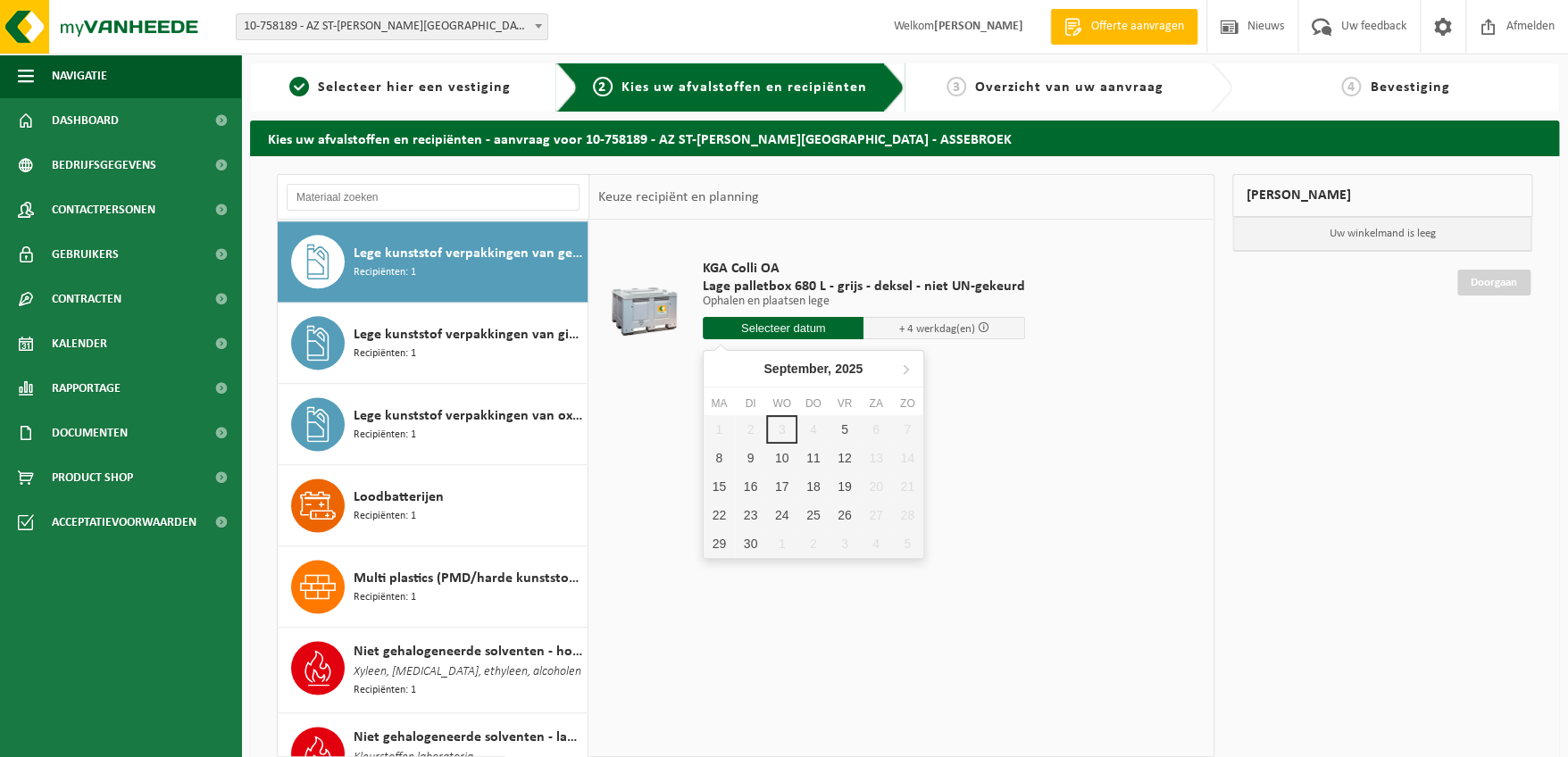
click at [815, 332] on input "text" at bounding box center [784, 328] width 162 height 22
click at [712, 464] on div "8" at bounding box center [719, 458] width 31 height 29
type input "Van 2025-09-08"
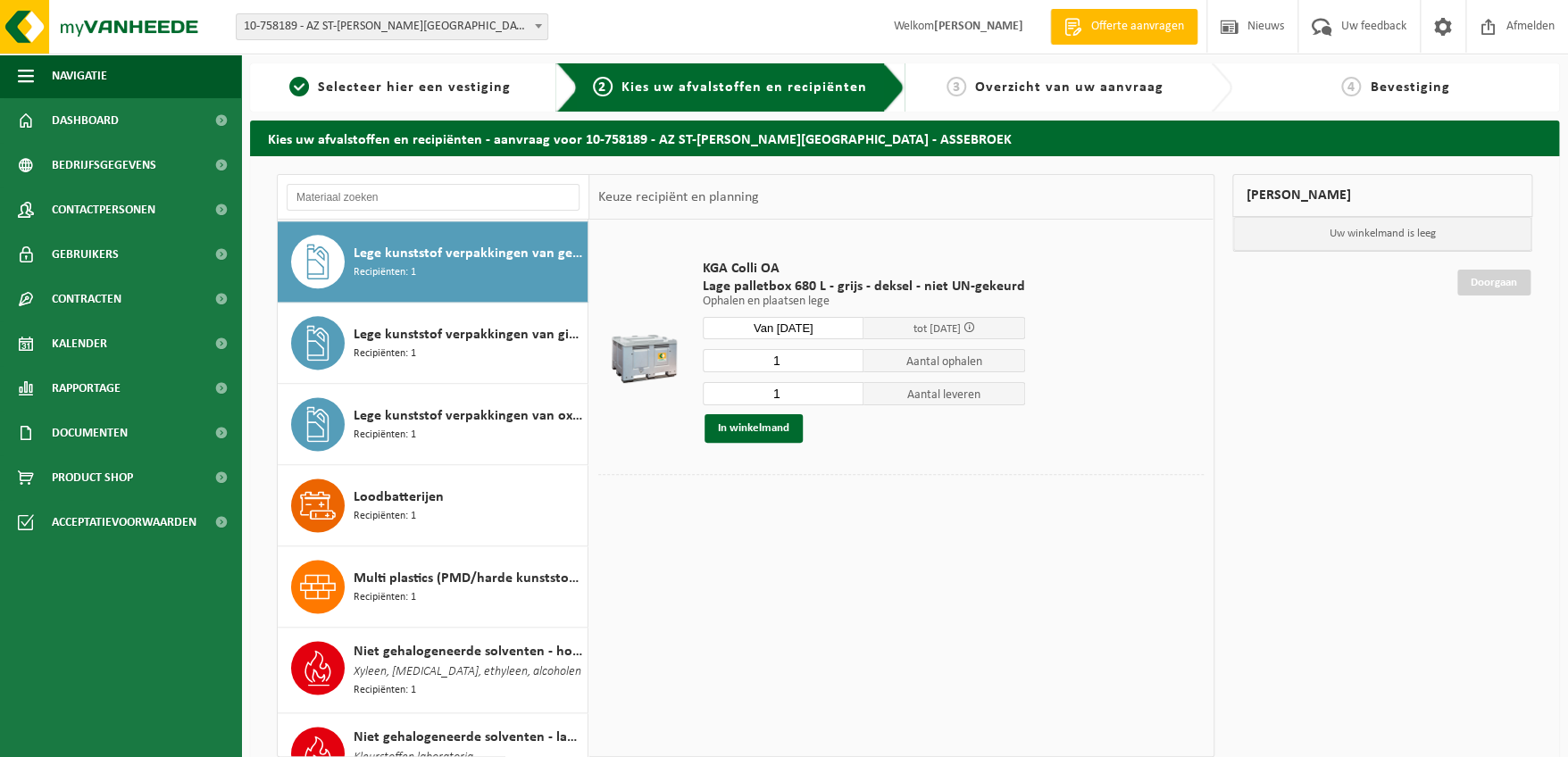
click at [794, 356] on input "1" at bounding box center [784, 361] width 162 height 23
type input "5"
click at [800, 387] on input "1" at bounding box center [784, 393] width 162 height 23
type input "5"
click at [742, 417] on button "In winkelmand" at bounding box center [754, 429] width 98 height 29
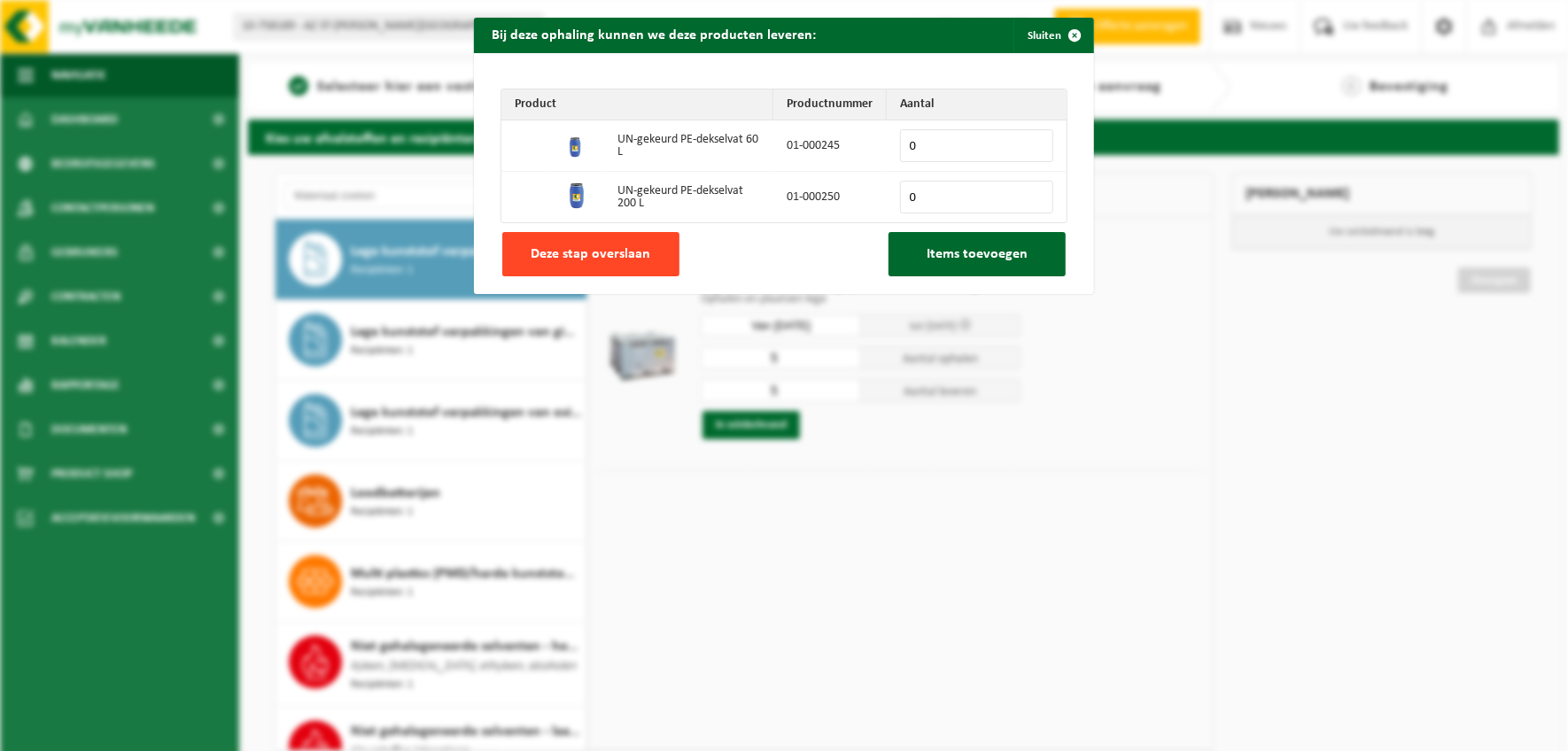
click at [647, 255] on button "Deze stap overslaan" at bounding box center [590, 254] width 177 height 44
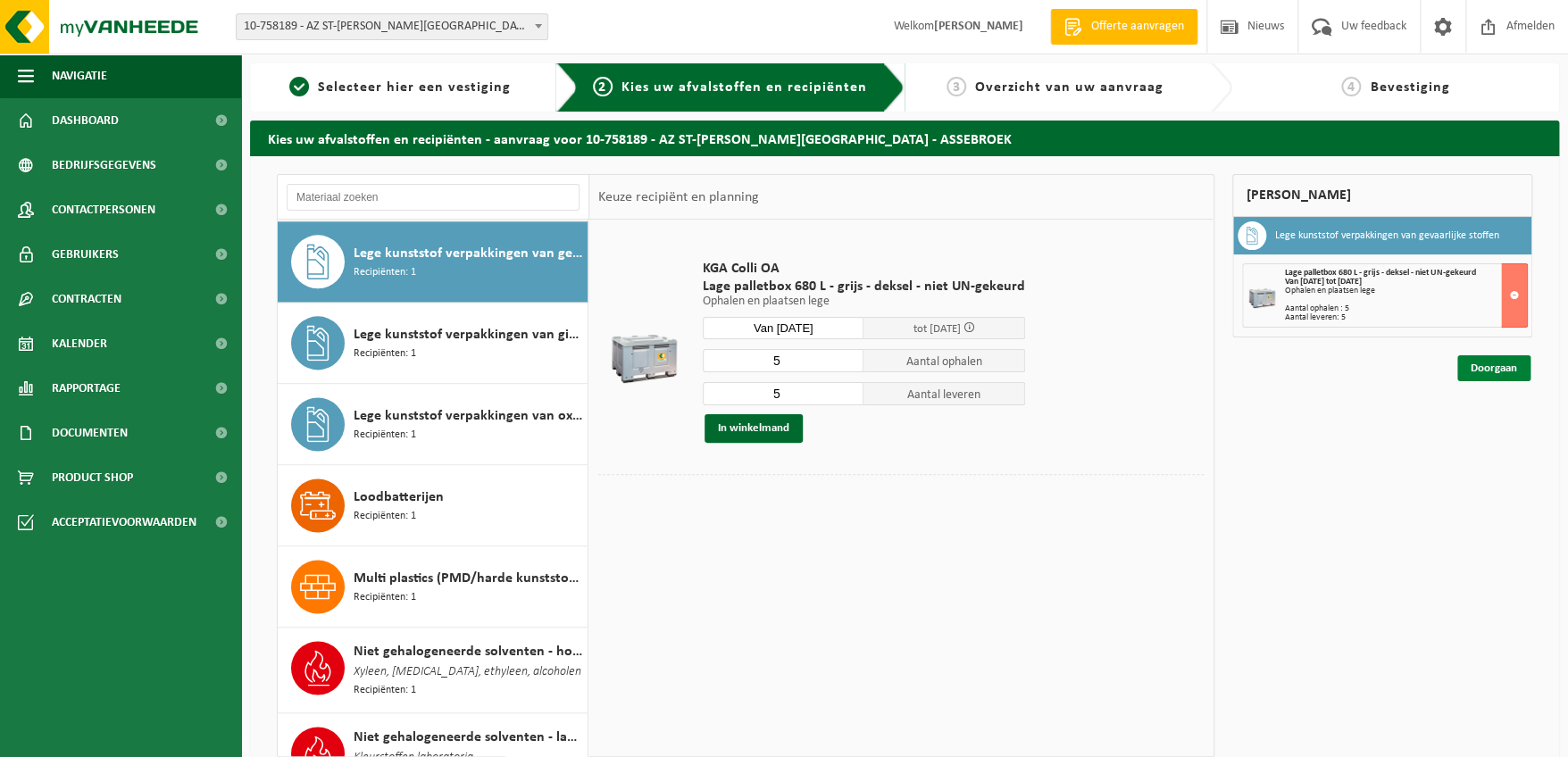
click at [1500, 361] on link "Doorgaan" at bounding box center [1494, 368] width 73 height 26
